Goal: Task Accomplishment & Management: Use online tool/utility

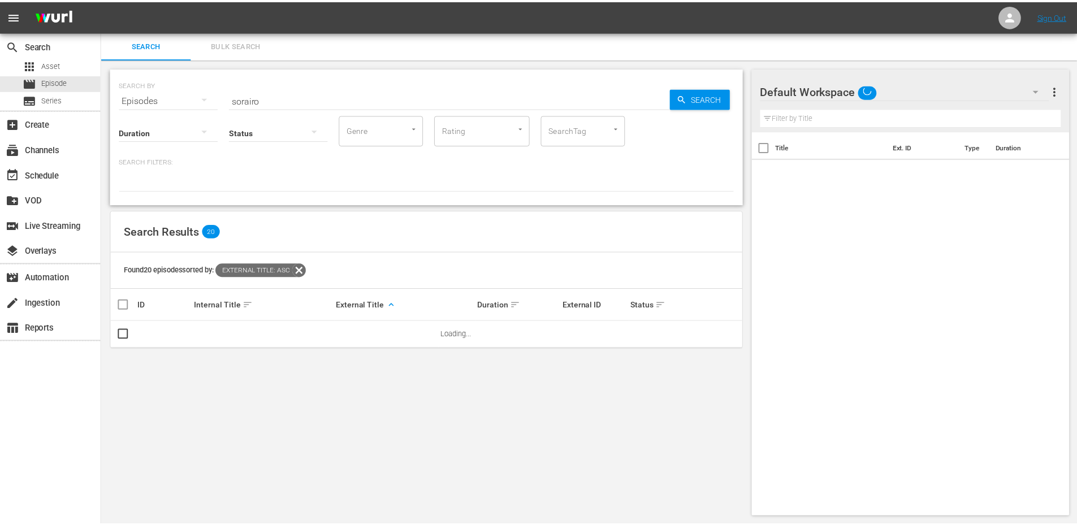
scroll to position [1, 0]
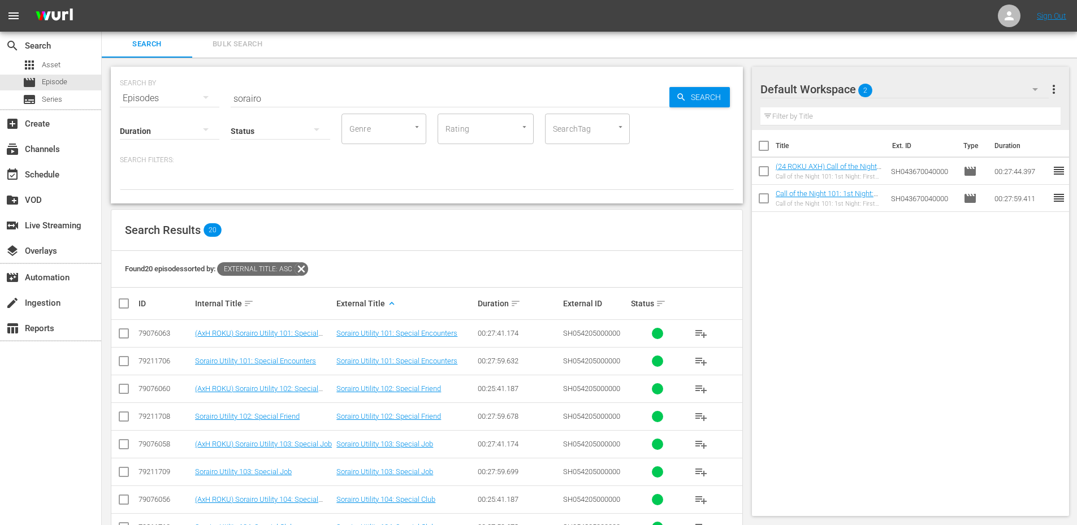
click at [1052, 171] on span "reorder" at bounding box center [1059, 171] width 14 height 14
click at [762, 170] on input "checkbox" at bounding box center [764, 174] width 24 height 24
checkbox input "true"
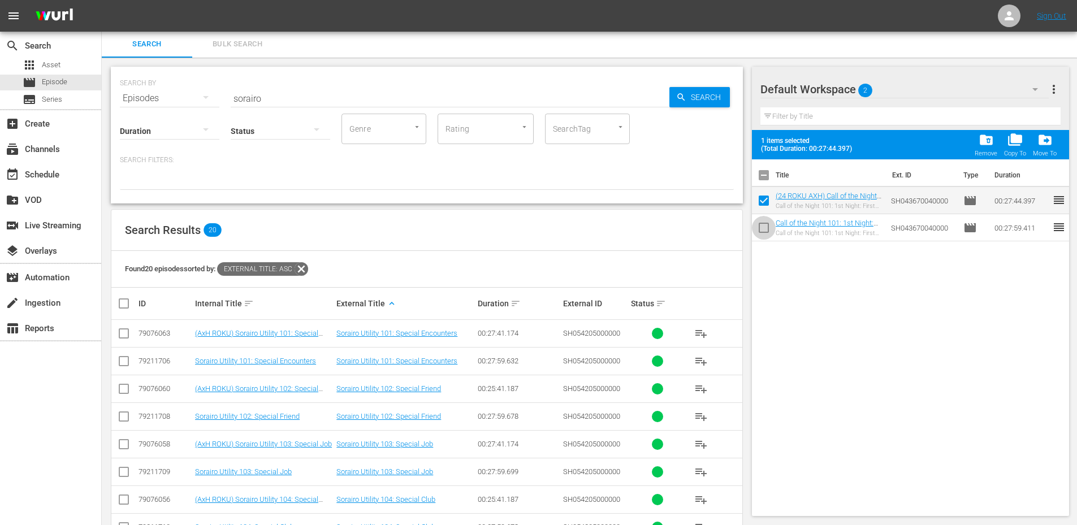
click at [759, 226] on input "checkbox" at bounding box center [764, 230] width 24 height 24
checkbox input "true"
click at [989, 144] on span "folder_delete" at bounding box center [985, 139] width 15 height 15
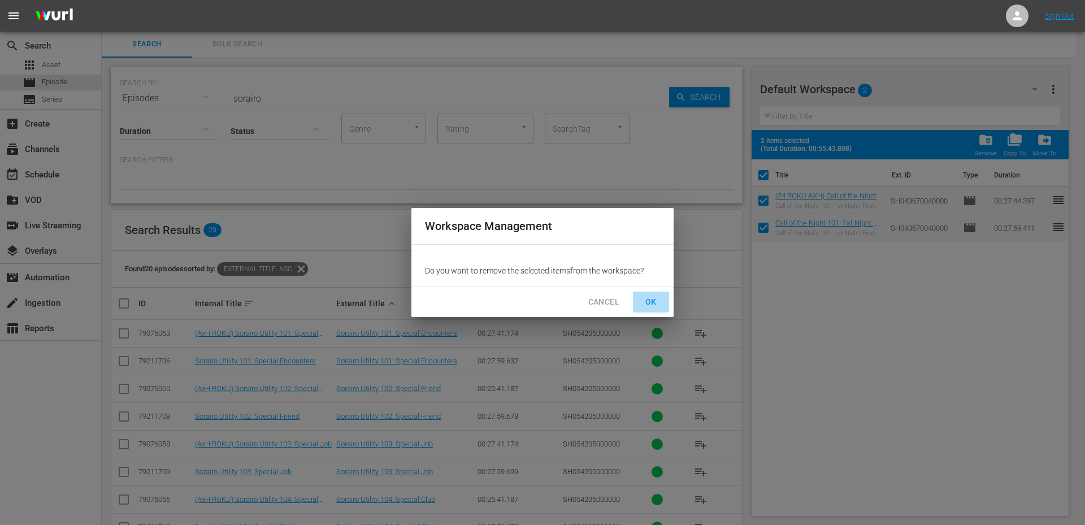
click at [655, 303] on span "OK" at bounding box center [651, 302] width 18 height 14
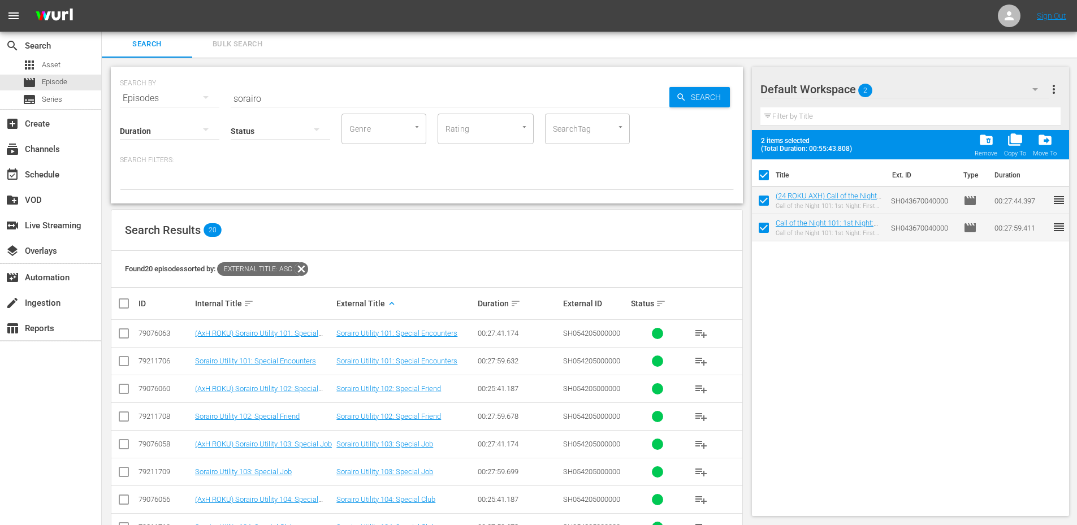
checkbox input "false"
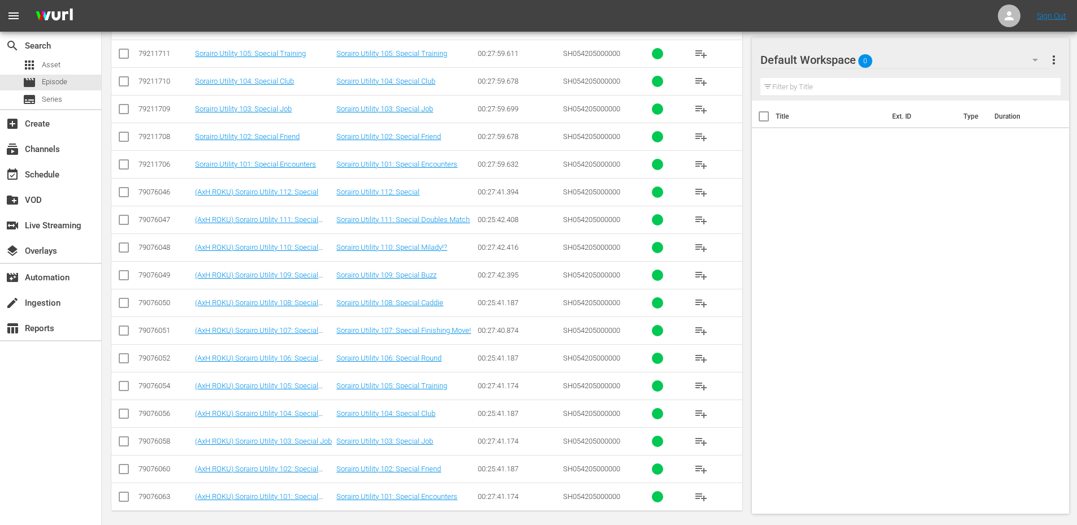
scroll to position [371, 0]
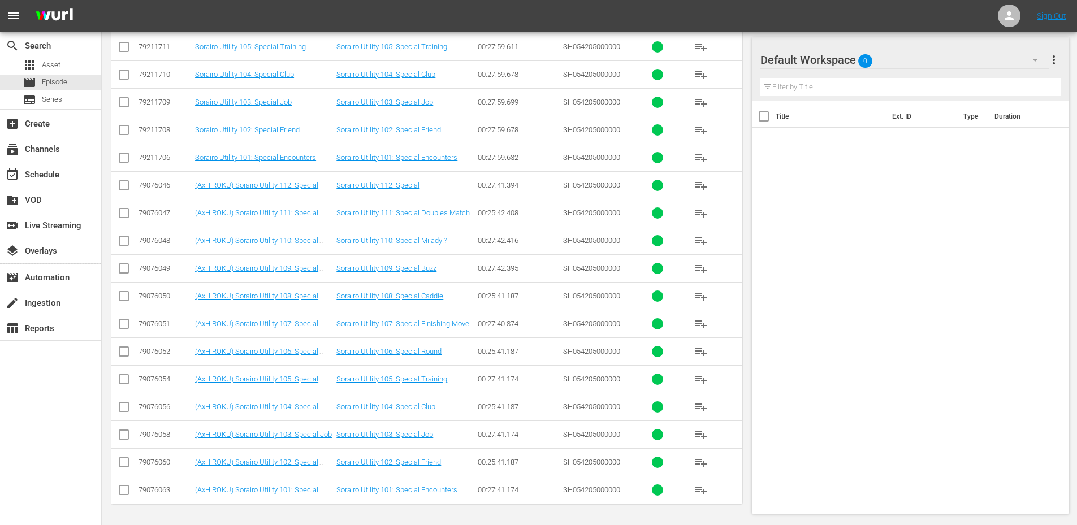
click at [122, 186] on input "checkbox" at bounding box center [124, 188] width 14 height 14
checkbox input "true"
click at [125, 210] on input "checkbox" at bounding box center [124, 216] width 14 height 14
checkbox input "true"
click at [125, 237] on input "checkbox" at bounding box center [124, 243] width 14 height 14
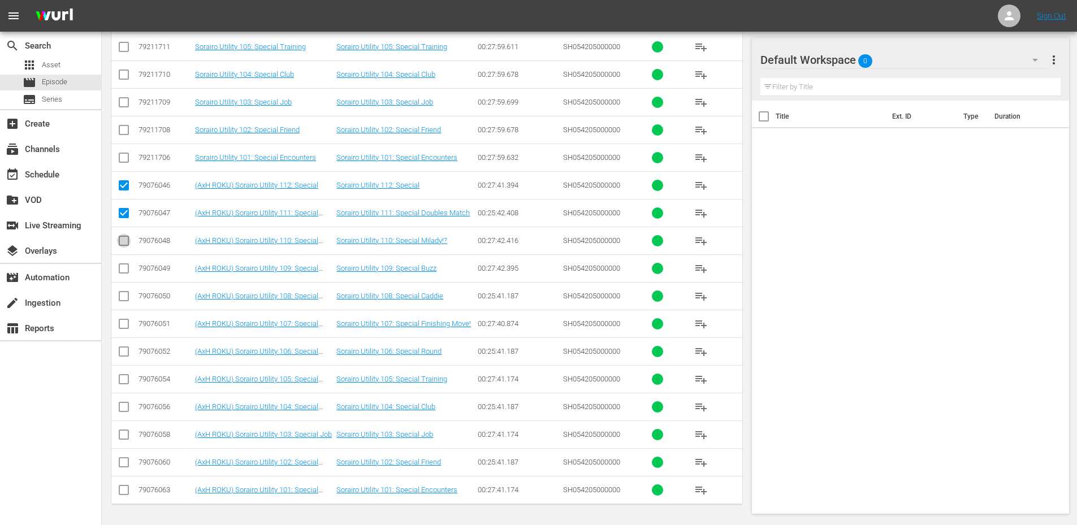
checkbox input "true"
click at [124, 270] on input "checkbox" at bounding box center [124, 271] width 14 height 14
checkbox input "true"
click at [120, 295] on input "checkbox" at bounding box center [124, 299] width 14 height 14
checkbox input "true"
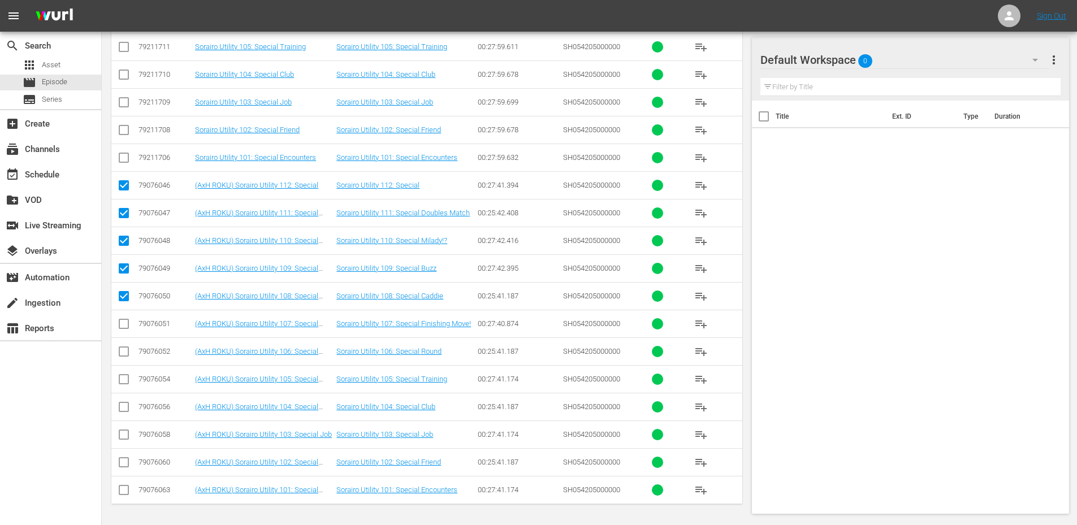
click at [119, 322] on input "checkbox" at bounding box center [124, 326] width 14 height 14
checkbox input "true"
click at [125, 349] on input "checkbox" at bounding box center [124, 354] width 14 height 14
checkbox input "true"
click at [124, 379] on input "checkbox" at bounding box center [124, 382] width 14 height 14
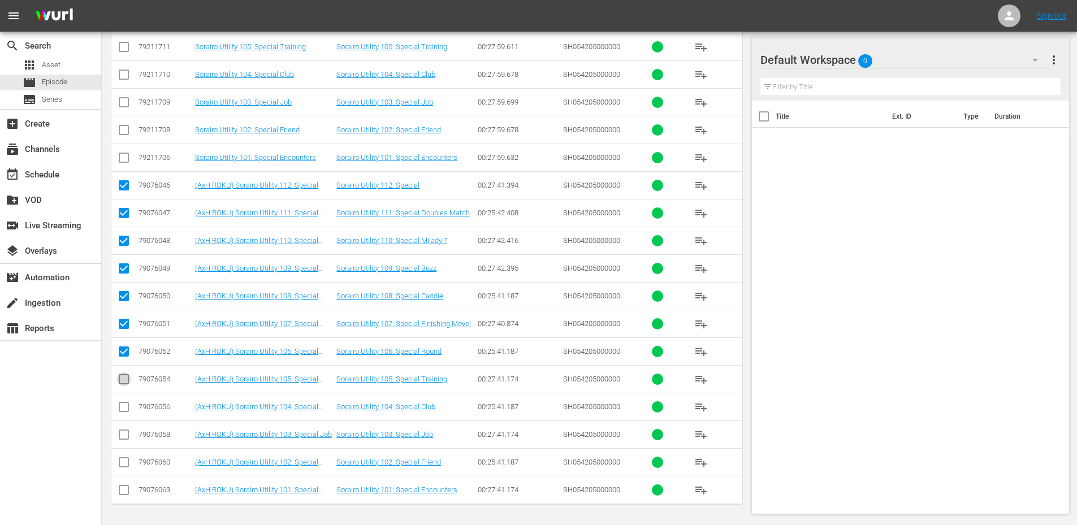
checkbox input "true"
click at [127, 404] on input "checkbox" at bounding box center [124, 409] width 14 height 14
checkbox input "true"
click at [127, 431] on input "checkbox" at bounding box center [124, 437] width 14 height 14
checkbox input "true"
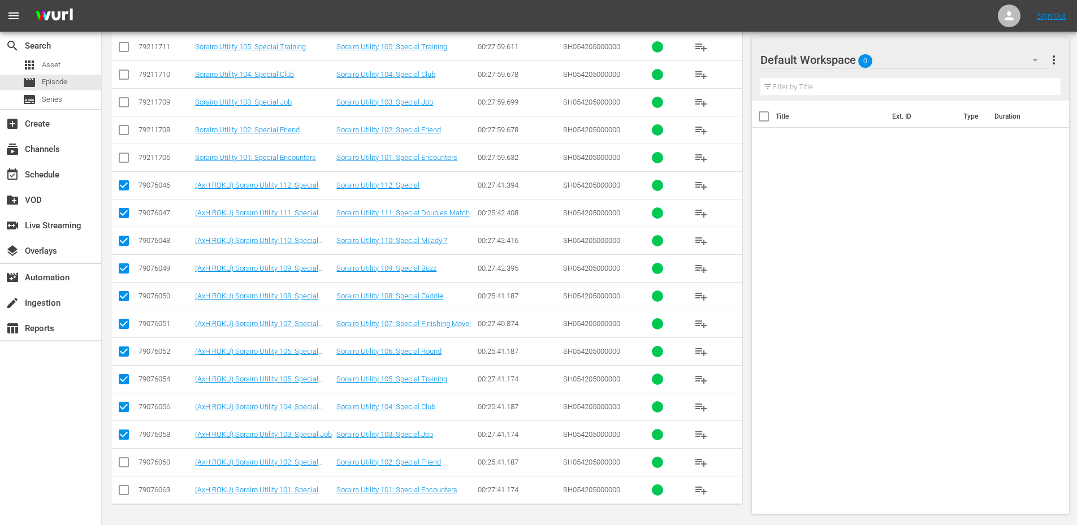
click at [123, 464] on input "checkbox" at bounding box center [124, 465] width 14 height 14
checkbox input "true"
click at [125, 488] on input "checkbox" at bounding box center [124, 493] width 14 height 14
checkbox input "true"
click at [699, 183] on span "playlist_add" at bounding box center [701, 186] width 14 height 14
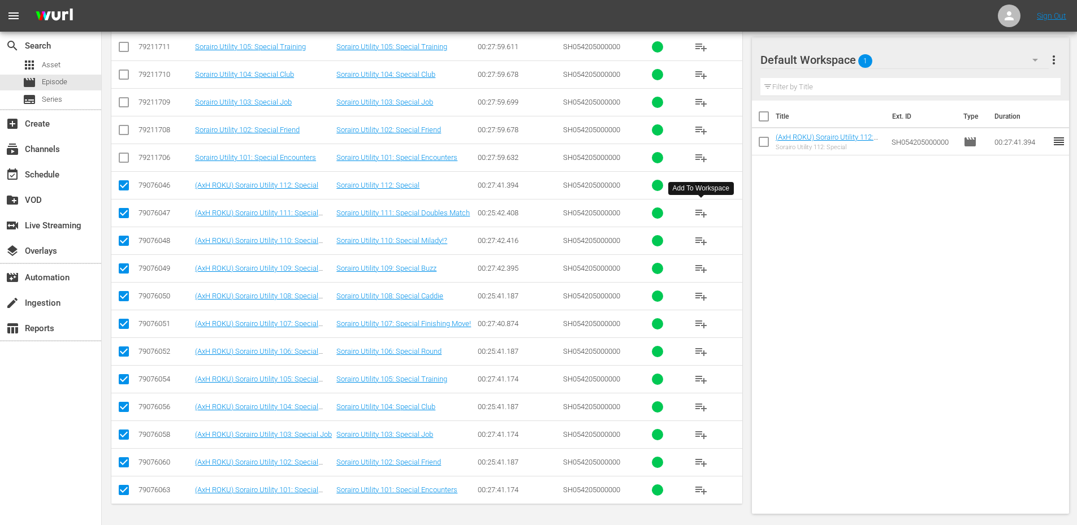
click at [694, 214] on span "playlist_add" at bounding box center [701, 213] width 14 height 14
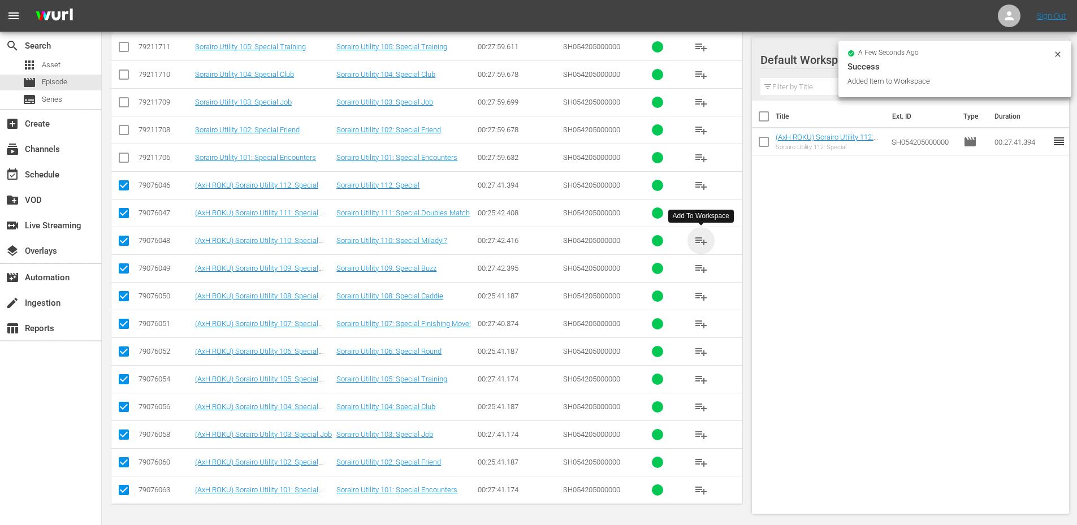
click at [697, 241] on span "playlist_add" at bounding box center [701, 241] width 14 height 14
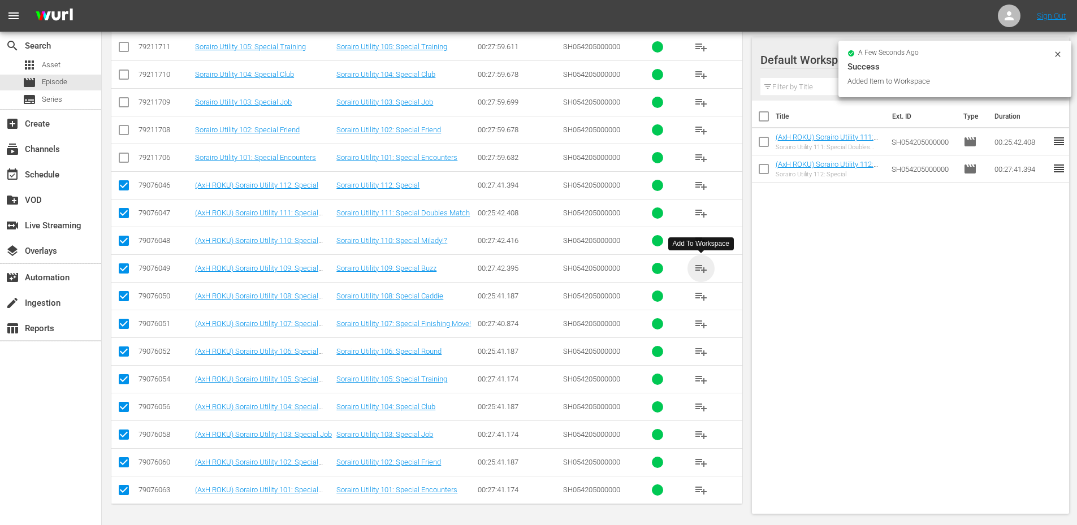
click at [697, 271] on span "playlist_add" at bounding box center [701, 269] width 14 height 14
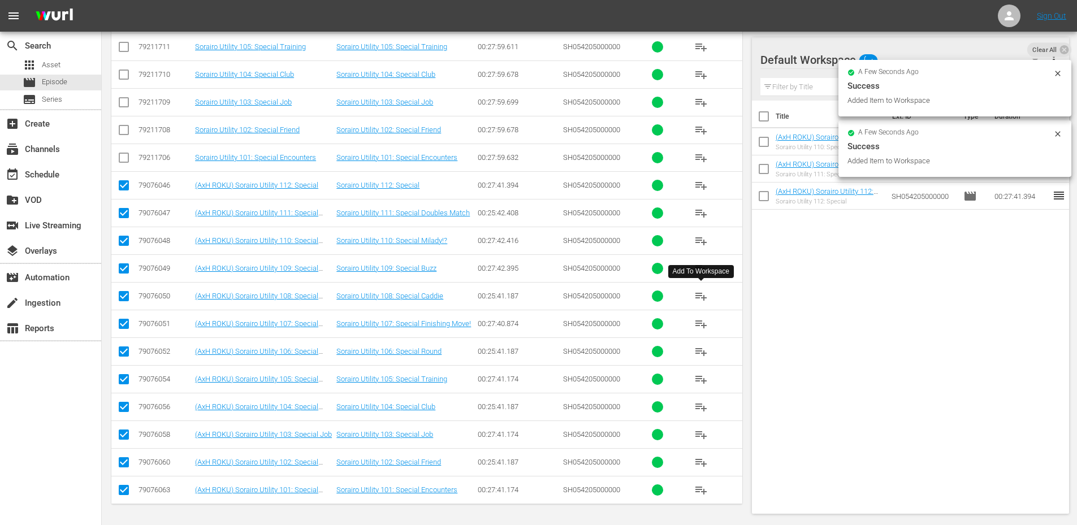
click at [700, 297] on span "playlist_add" at bounding box center [701, 296] width 14 height 14
click at [699, 323] on span "playlist_add" at bounding box center [701, 324] width 14 height 14
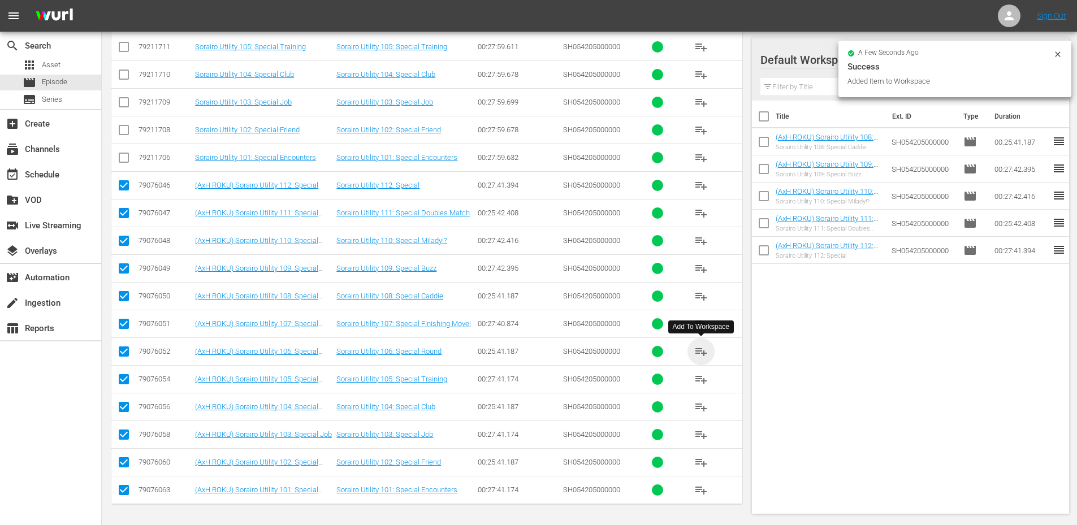
click at [700, 357] on span "playlist_add" at bounding box center [701, 352] width 14 height 14
click at [699, 380] on span "playlist_add" at bounding box center [701, 379] width 14 height 14
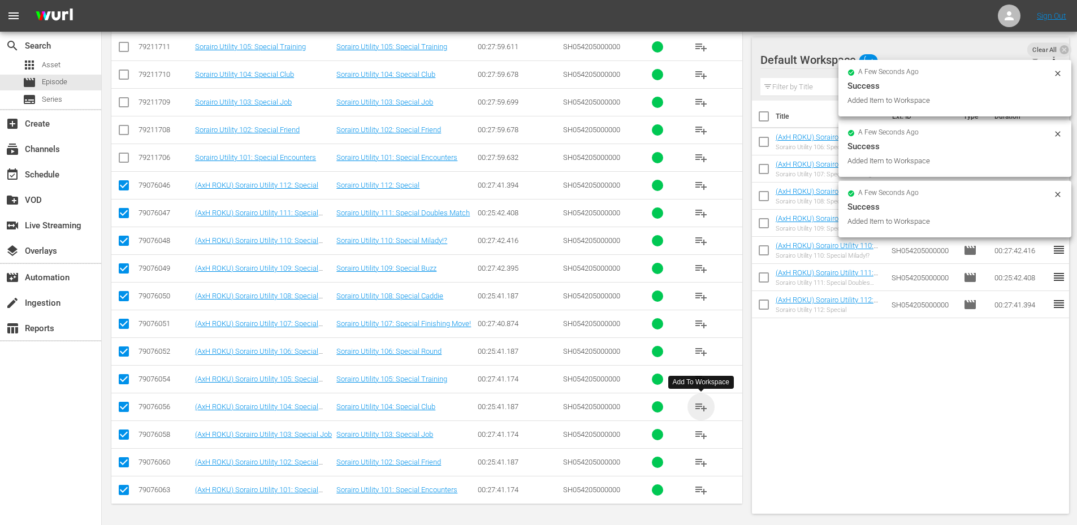
click at [697, 407] on span "playlist_add" at bounding box center [701, 407] width 14 height 14
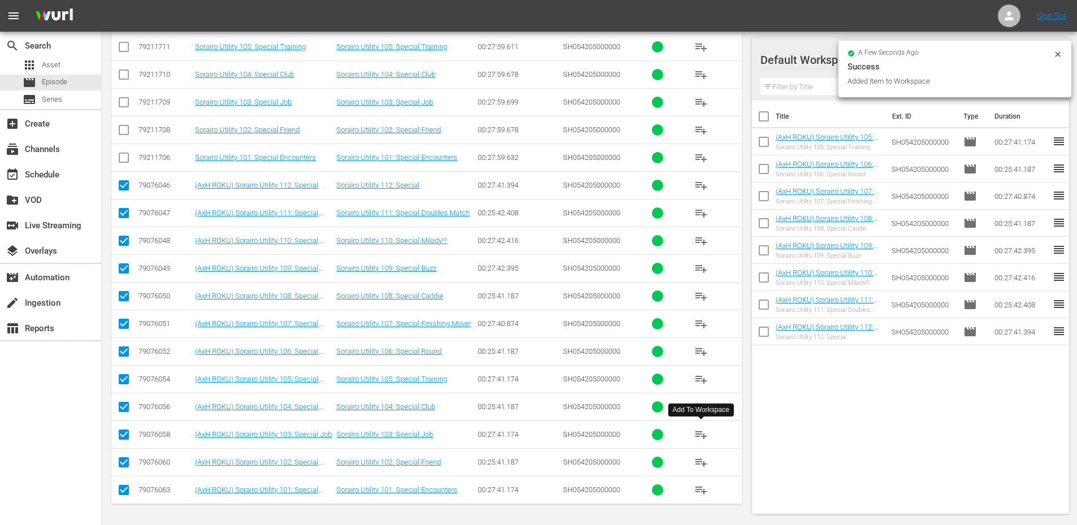
click at [699, 436] on span "playlist_add" at bounding box center [701, 435] width 14 height 14
click at [697, 461] on span "playlist_add" at bounding box center [701, 463] width 14 height 14
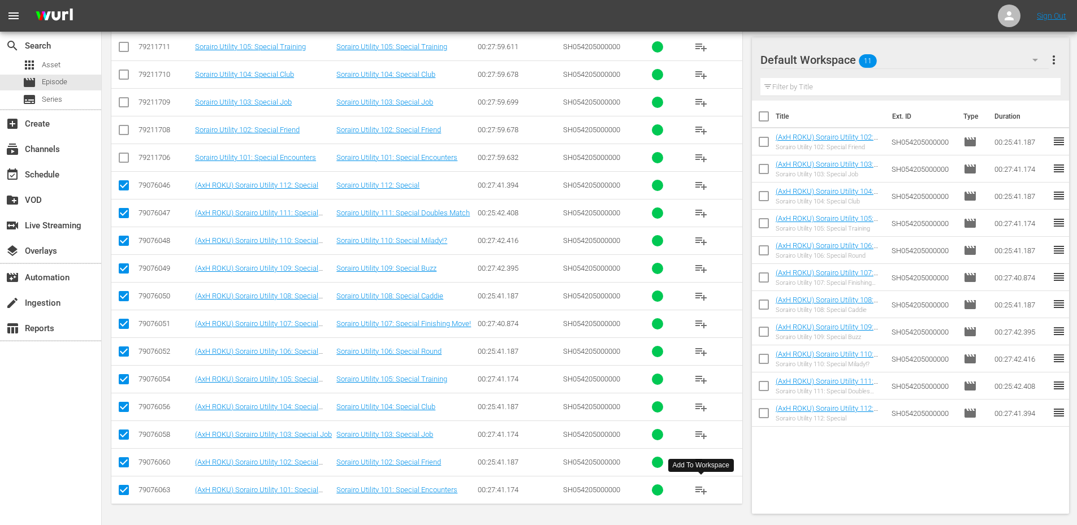
click at [695, 489] on span "playlist_add" at bounding box center [701, 490] width 14 height 14
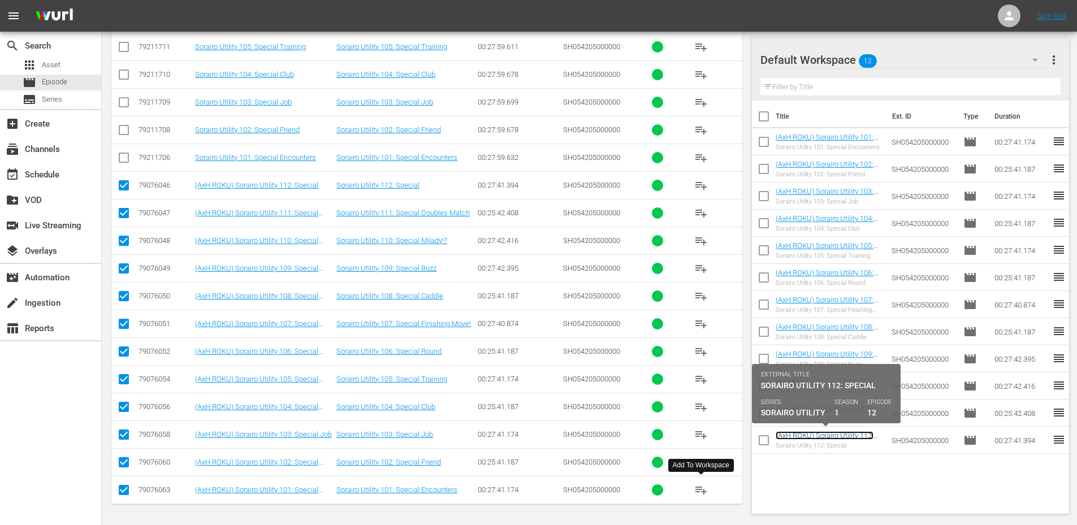
click at [810, 436] on link "(AxH ROKU) Sorairo Utility 112: Special" at bounding box center [824, 439] width 98 height 17
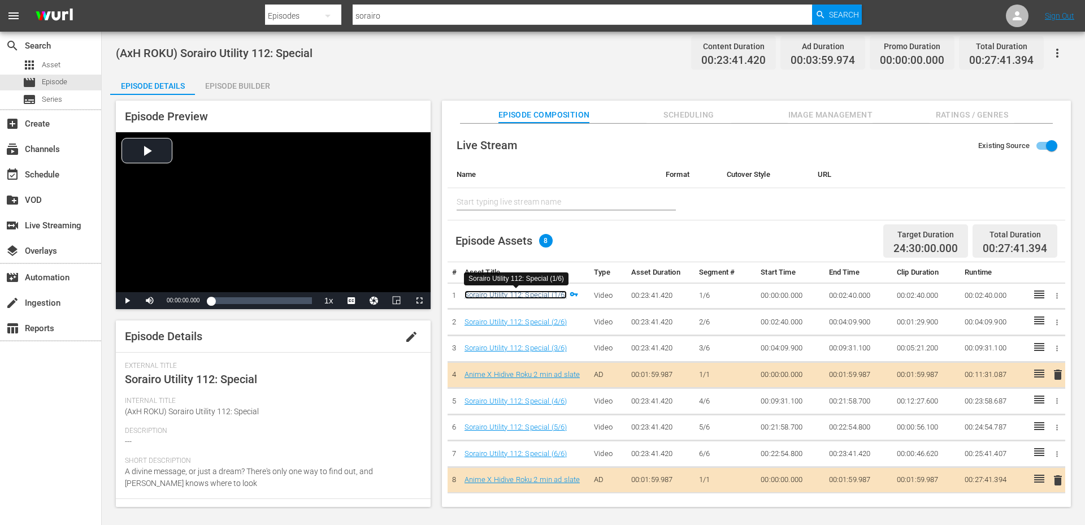
click at [534, 293] on link "Sorairo Utility 112: Special (1/6)" at bounding box center [516, 295] width 103 height 8
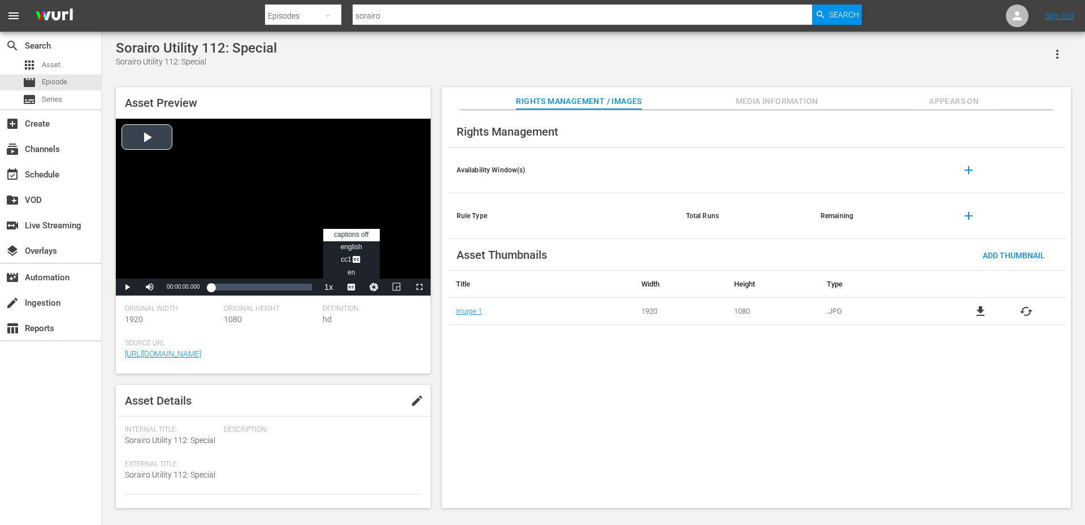
click at [352, 287] on span "Video Player" at bounding box center [352, 287] width 0 height 0
click at [348, 261] on span "CC1 Captions" at bounding box center [351, 259] width 21 height 8
click at [229, 287] on div "Loaded : 0.42% 00:04:15.536 00:00:00.000" at bounding box center [261, 286] width 101 height 11
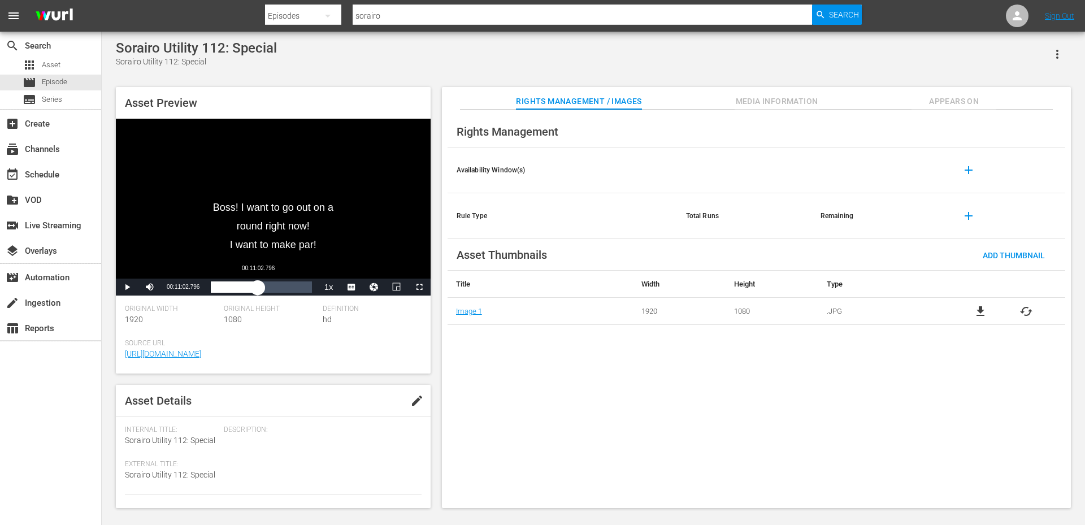
click at [258, 289] on div "Loaded : 23.24% 00:11:02.796 00:04:27.535" at bounding box center [261, 286] width 101 height 11
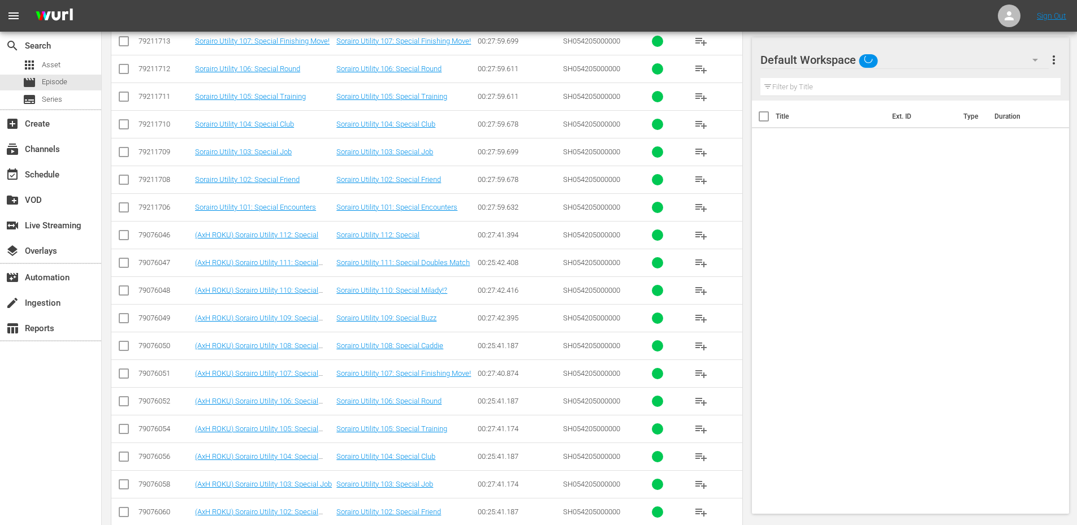
scroll to position [371, 0]
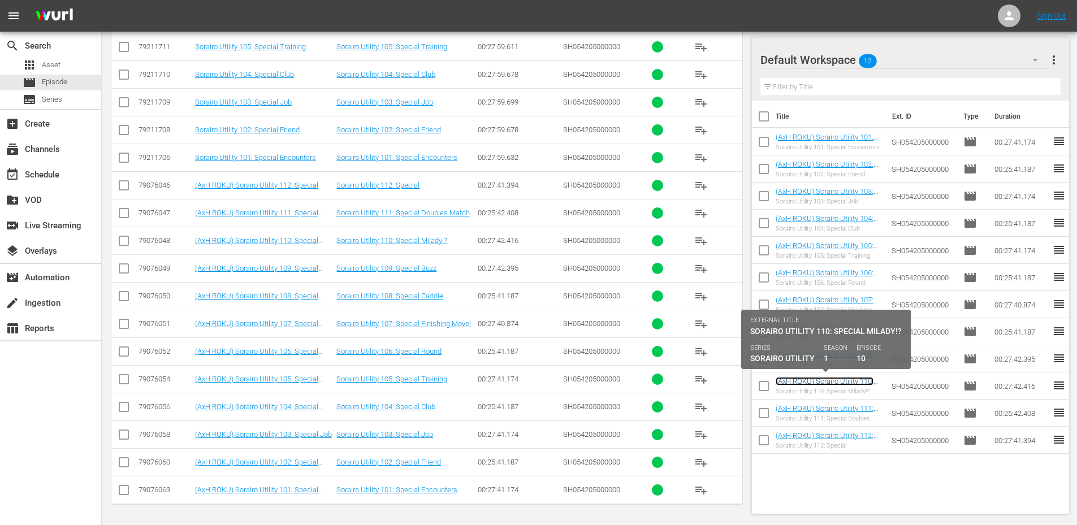
click at [783, 383] on link "(AxH ROKU) Sorairo Utility 110: Special Milady!?" at bounding box center [824, 385] width 98 height 17
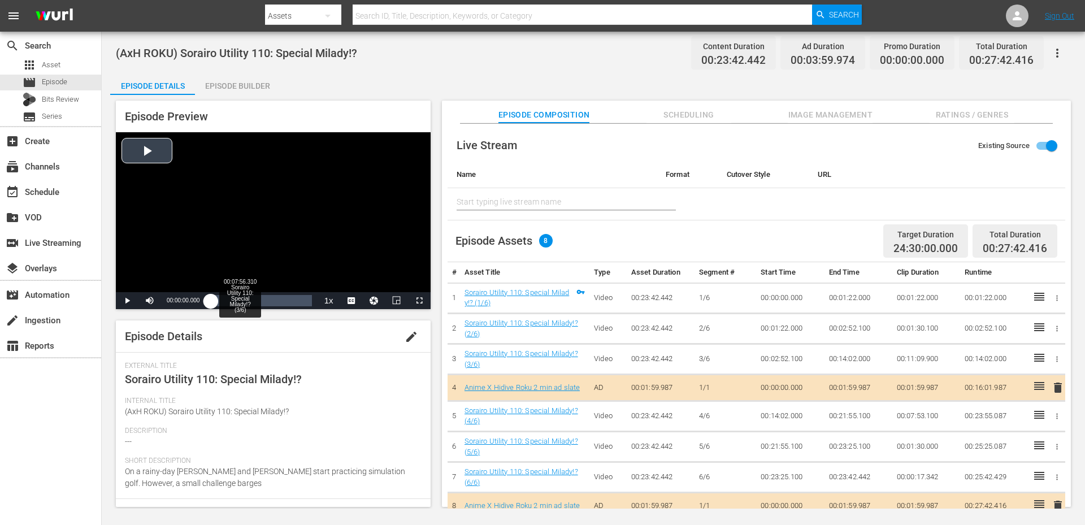
click at [240, 299] on div "Loaded : 0.41% 00:07:56.310 Sorairo Utility 110: Special Milady!? (3/6) 00:00:0…" at bounding box center [261, 300] width 101 height 11
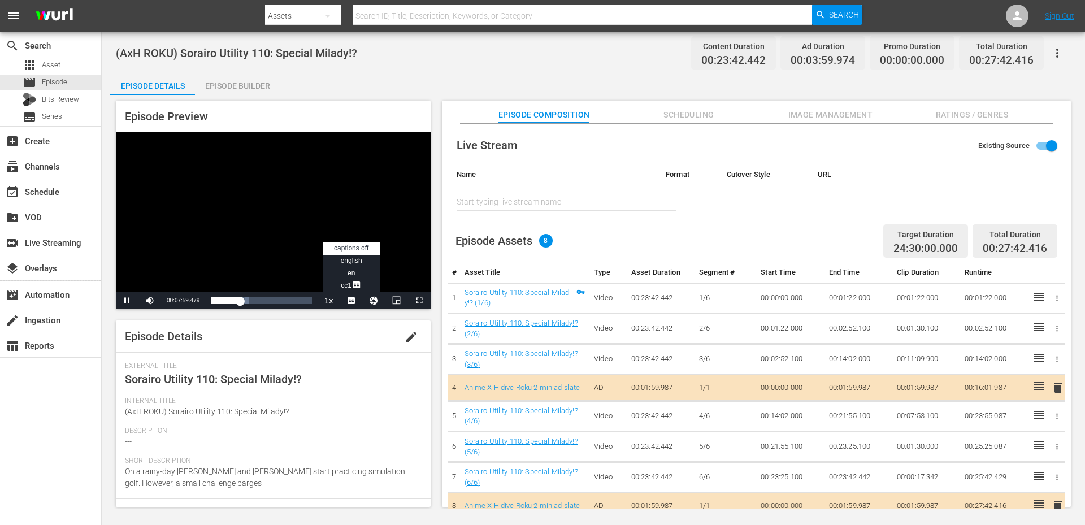
click at [352, 301] on span "Video Player" at bounding box center [352, 301] width 0 height 0
click at [358, 259] on span "english" at bounding box center [351, 261] width 21 height 8
click at [352, 301] on span "Video Player" at bounding box center [352, 301] width 0 height 0
click at [349, 271] on span "en" at bounding box center [351, 273] width 7 height 8
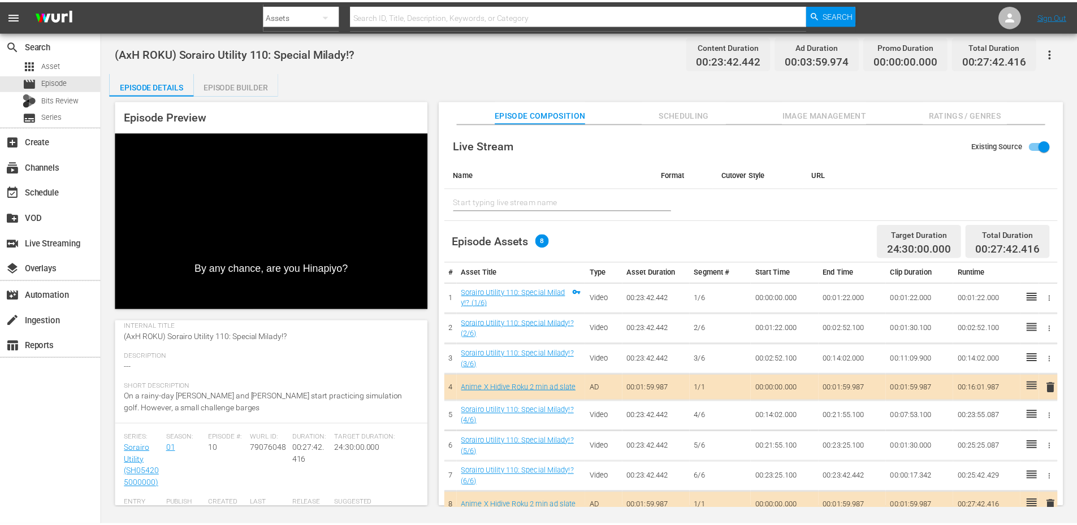
scroll to position [75, 0]
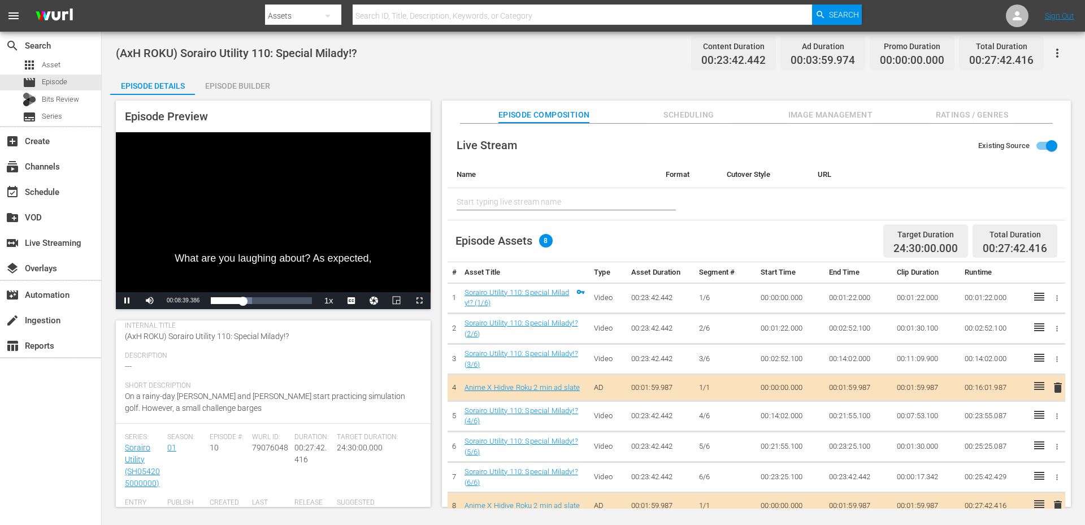
click at [374, 15] on input "text" at bounding box center [583, 15] width 460 height 27
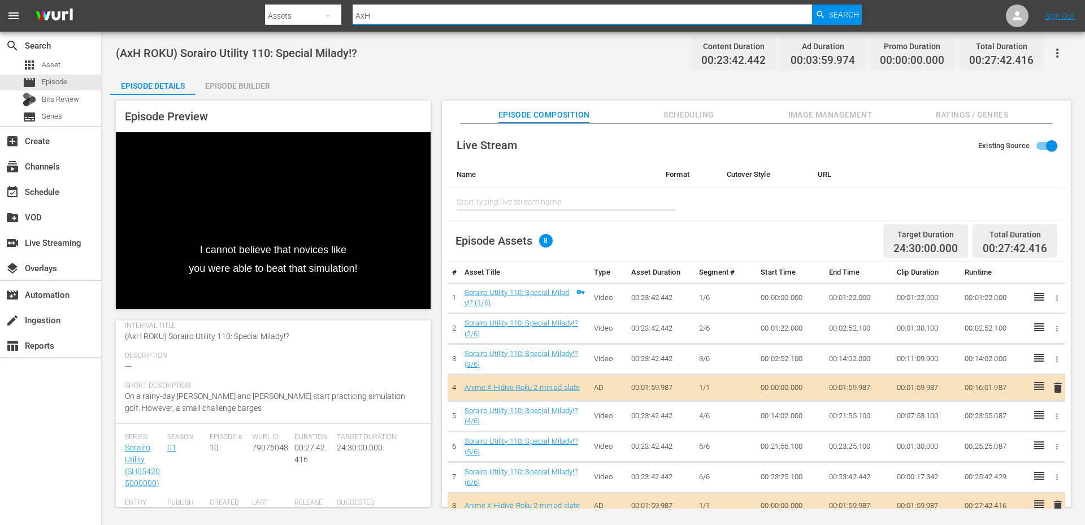
type input "(AxH"
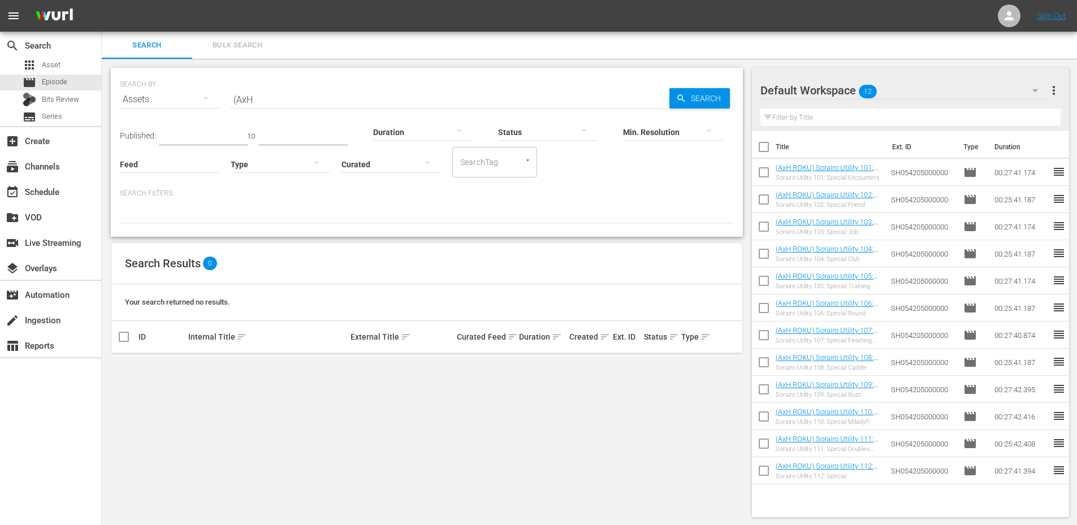
click at [146, 93] on div "Assets" at bounding box center [169, 100] width 99 height 32
click at [151, 137] on div "Channels" at bounding box center [155, 139] width 45 height 18
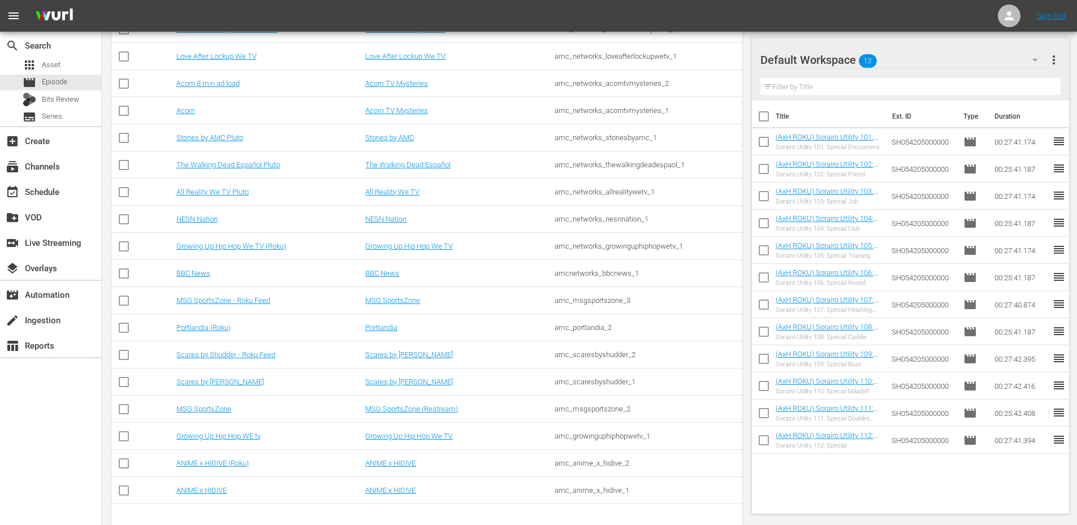
scroll to position [301, 0]
click at [189, 461] on link "ANIME x HIDIVE (Roku)" at bounding box center [212, 462] width 72 height 8
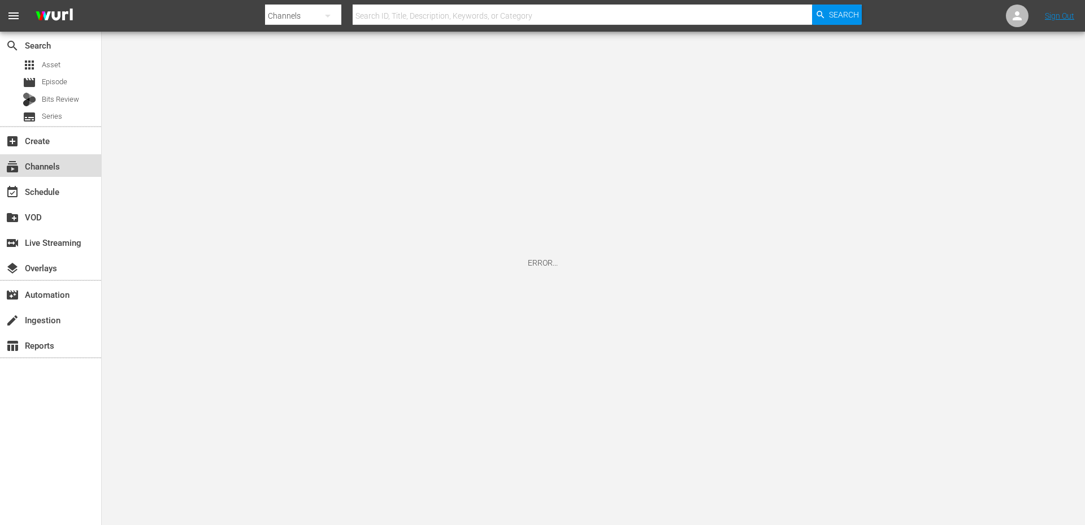
click at [46, 166] on div "subscriptions Channels" at bounding box center [31, 164] width 63 height 10
click at [368, 10] on input "text" at bounding box center [583, 15] width 460 height 27
click at [304, 11] on div "Channels" at bounding box center [303, 16] width 76 height 32
click at [294, 63] on div "Series" at bounding box center [301, 66] width 45 height 18
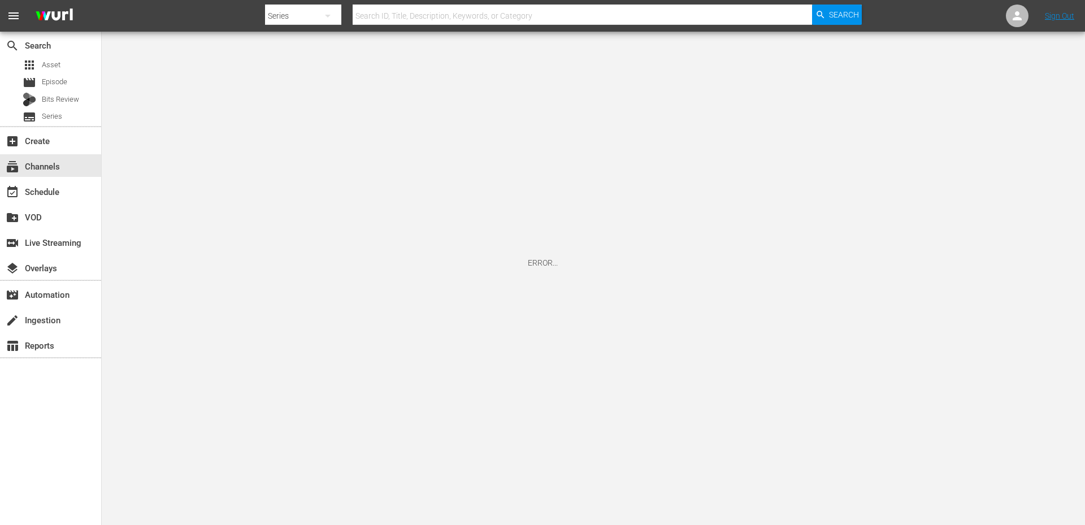
click at [378, 19] on input "text" at bounding box center [583, 15] width 460 height 27
type input "(AxH)"
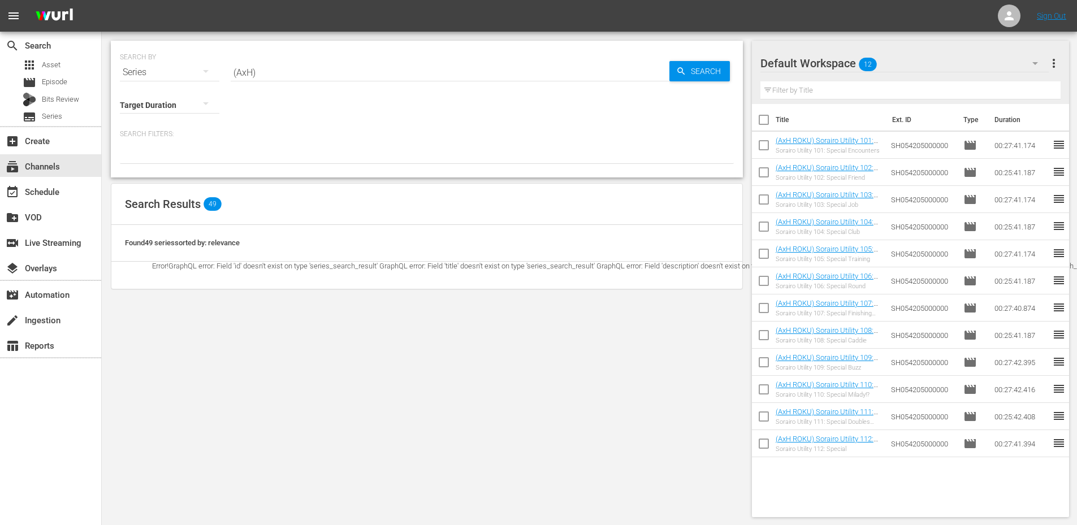
click at [272, 76] on input "(AxH)" at bounding box center [450, 72] width 439 height 27
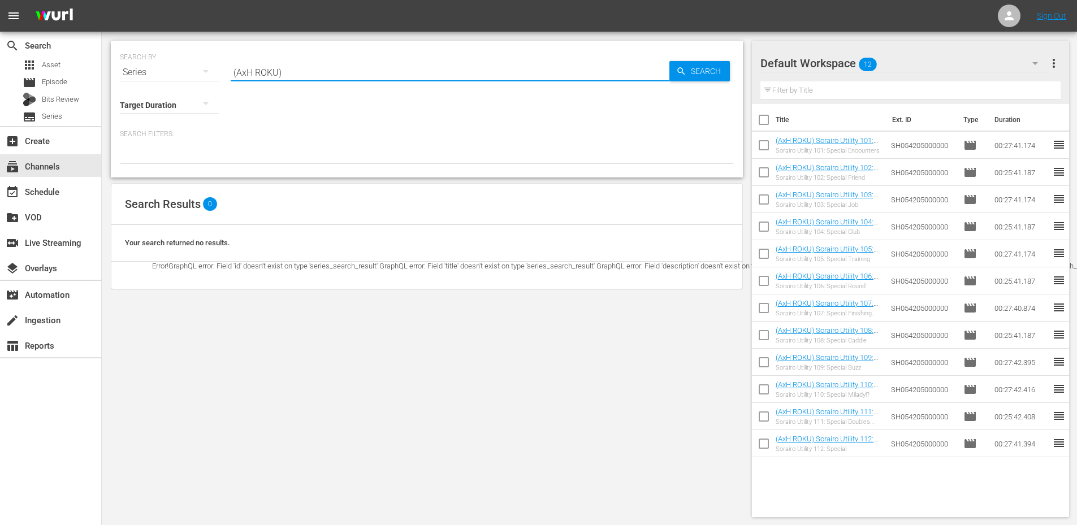
type input "(AxH ROKU)"
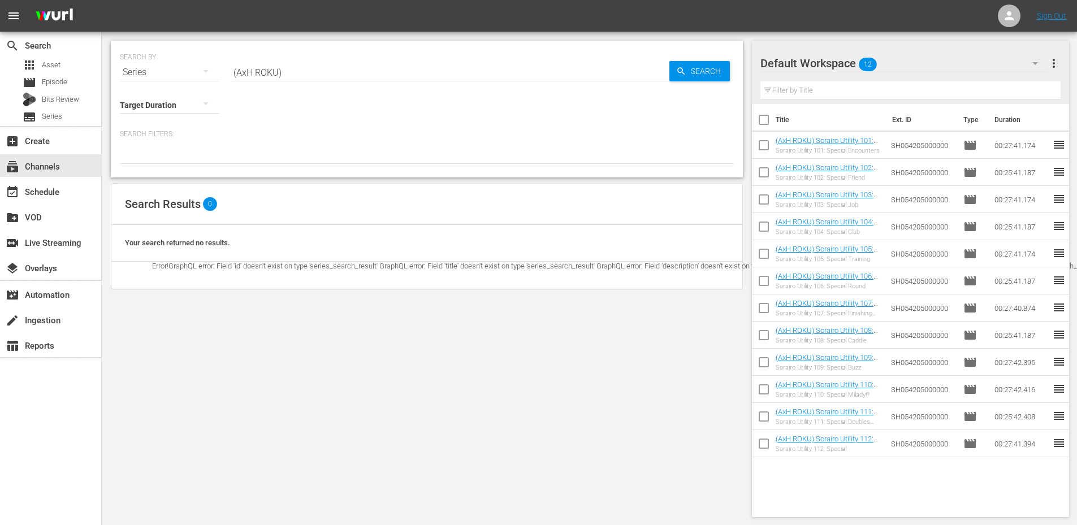
click at [143, 67] on div "Series" at bounding box center [169, 73] width 99 height 32
click at [140, 148] on div "Episodes" at bounding box center [155, 148] width 45 height 18
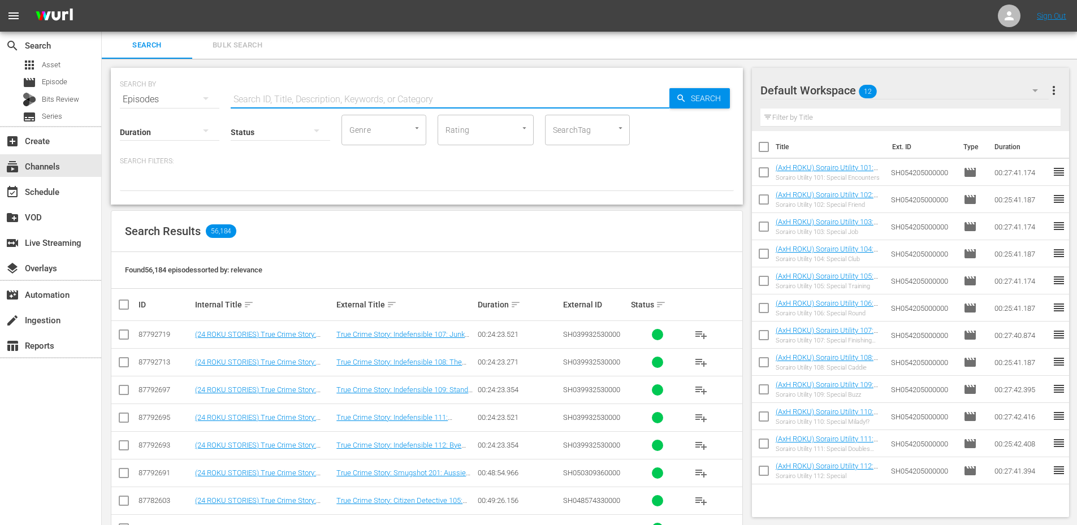
click at [291, 93] on input "text" at bounding box center [450, 99] width 439 height 27
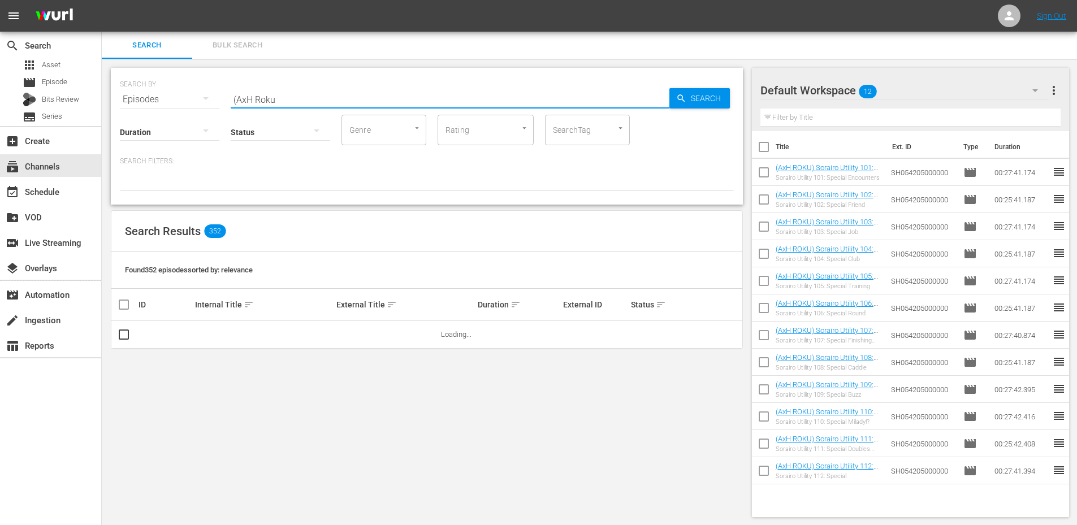
type input "(AxH Roku)"
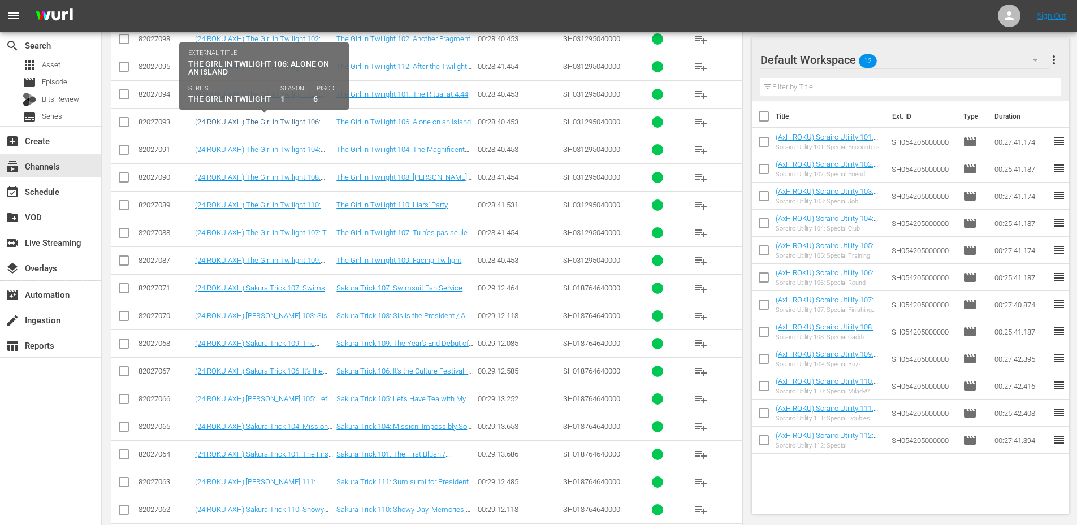
scroll to position [1264, 0]
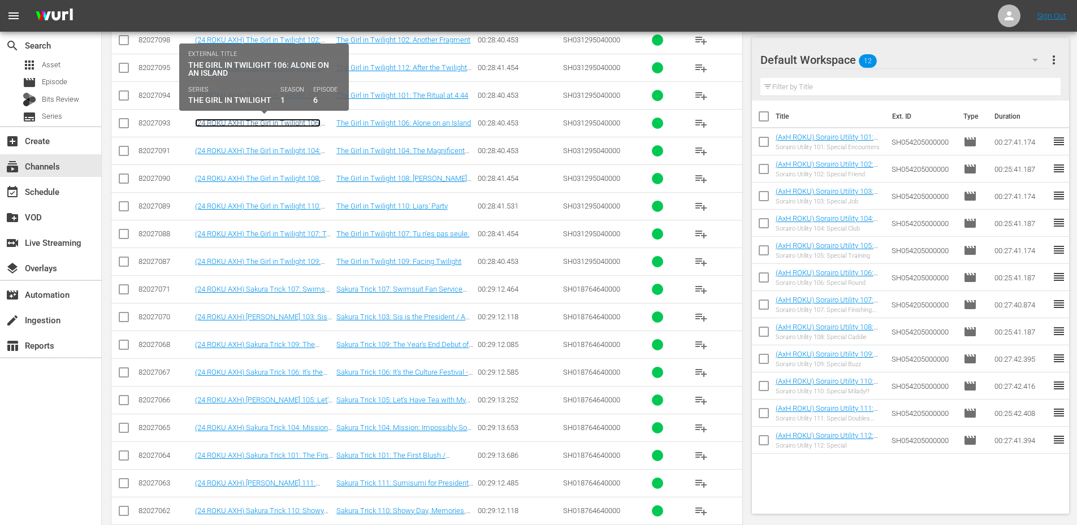
click at [234, 119] on link "(24 ROKU AXH) The Girl in Twilight 106: Alone on an Island" at bounding box center [257, 127] width 125 height 17
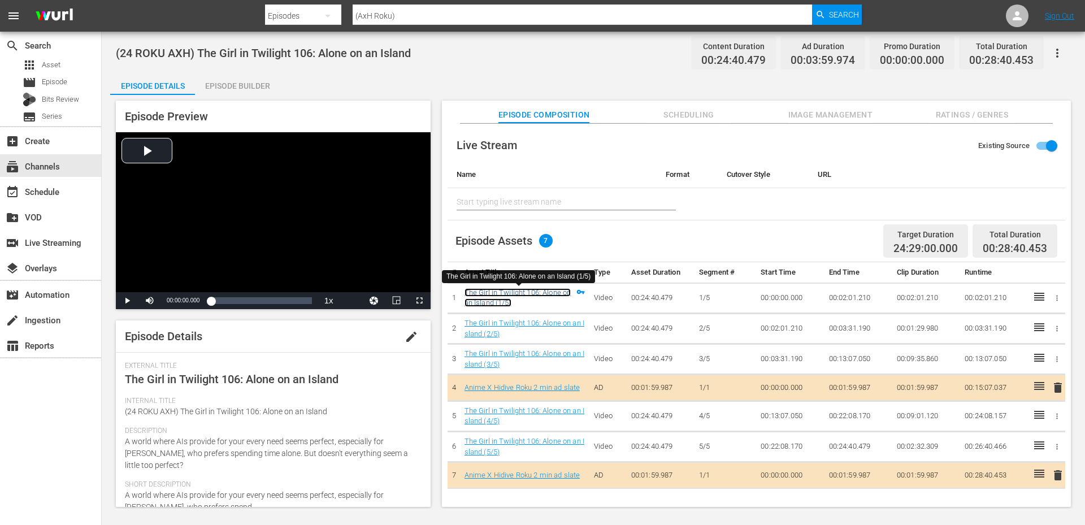
click at [514, 296] on link "The Girl in Twilight 106: Alone on an Island (1/5)" at bounding box center [518, 297] width 107 height 19
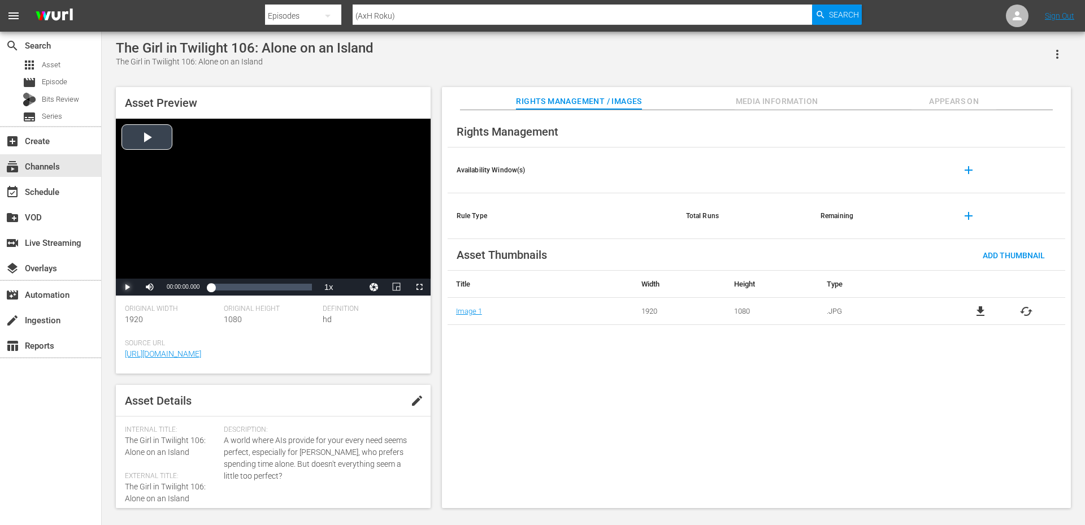
click at [127, 287] on span "Video Player" at bounding box center [127, 287] width 0 height 0
click at [256, 161] on div "Video Player" at bounding box center [273, 199] width 315 height 160
